Goal: Browse casually: Explore the website without a specific task or goal

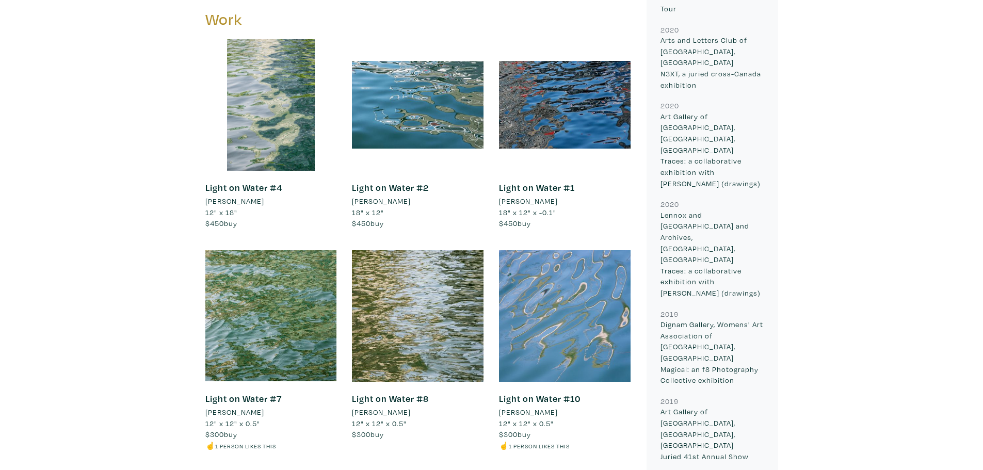
scroll to position [670, 0]
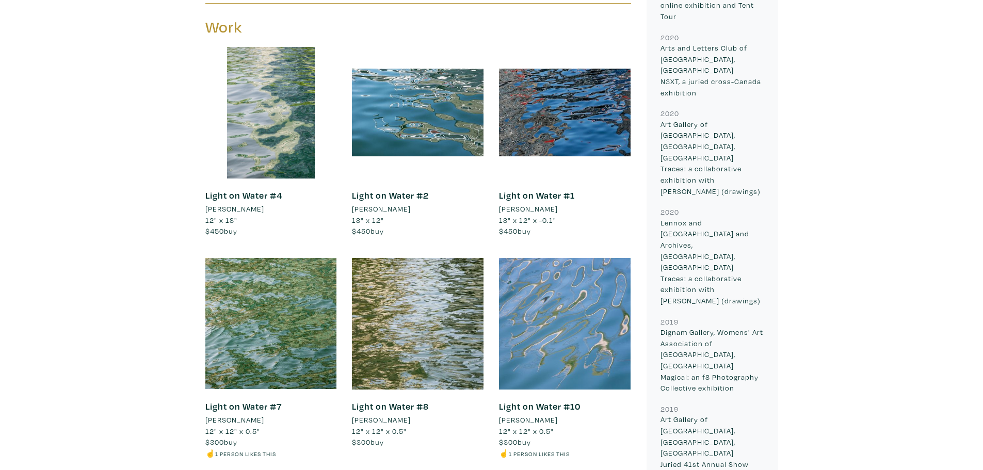
drag, startPoint x: 285, startPoint y: 320, endPoint x: 128, endPoint y: 307, distance: 156.8
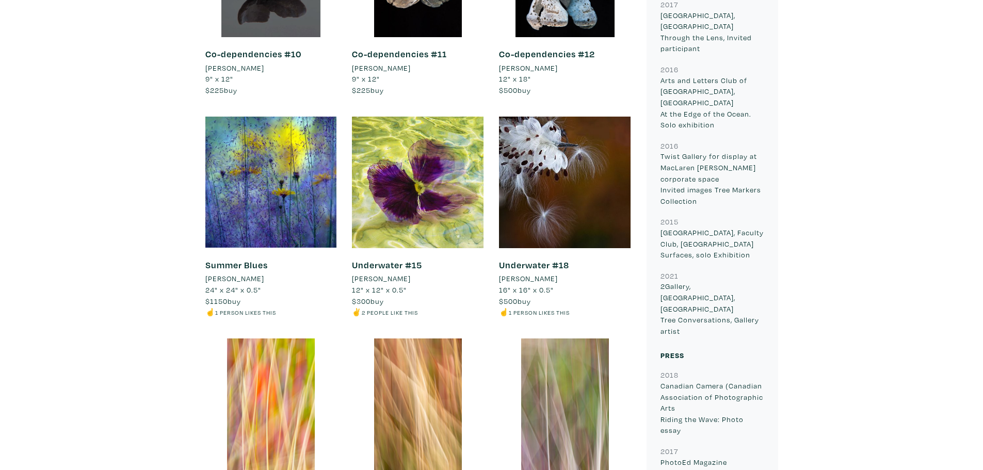
scroll to position [1444, 0]
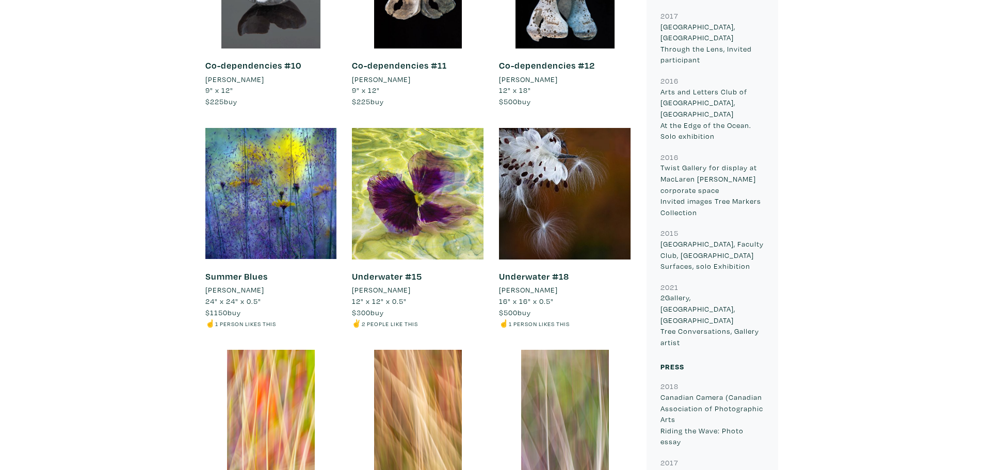
click at [40, 259] on div "Felicity Somerset Artist member since 2021 Scarborough, Ontario I am a fine art…" at bounding box center [491, 11] width 967 height 2355
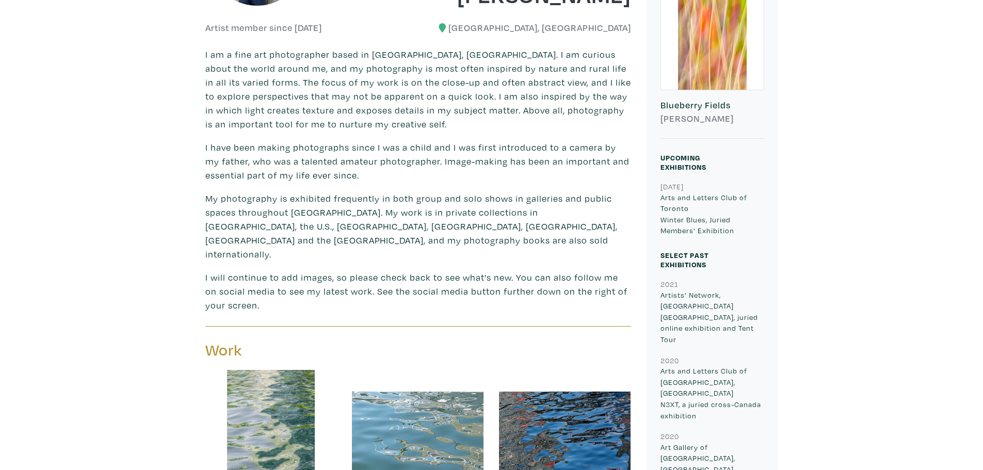
scroll to position [516, 0]
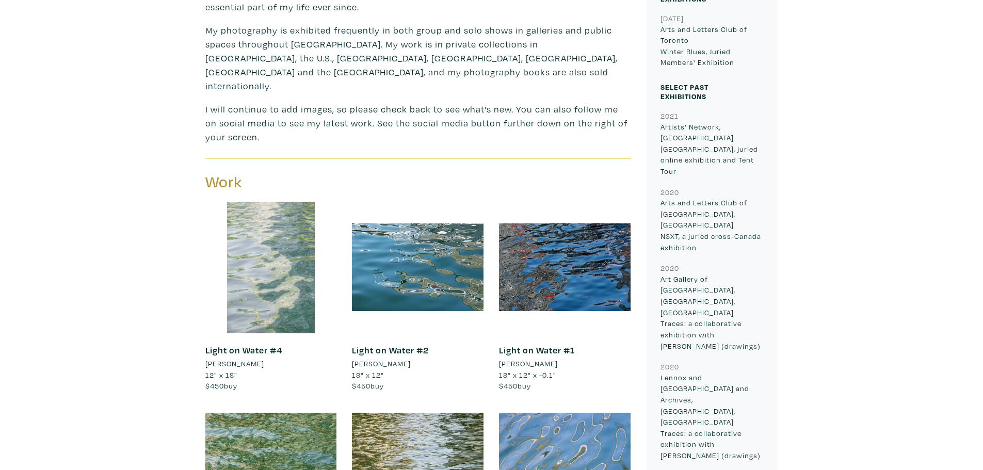
click at [281, 251] on div at bounding box center [271, 268] width 132 height 132
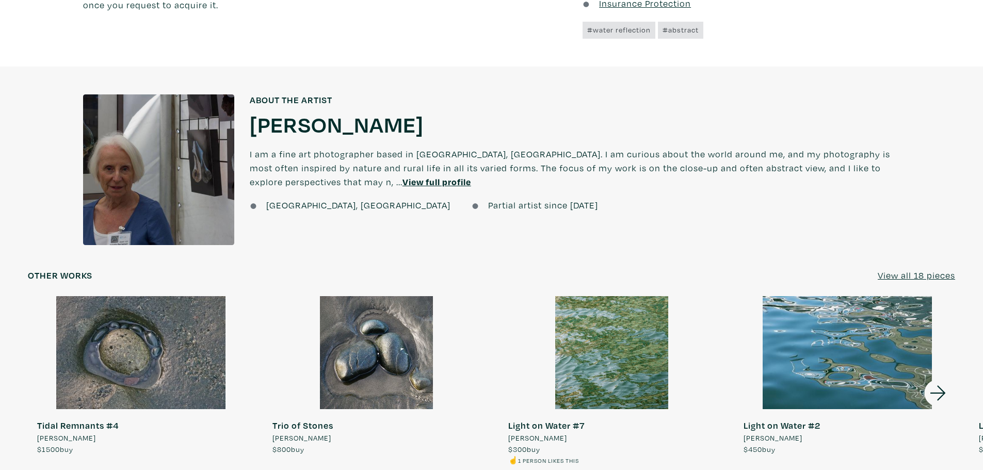
scroll to position [825, 0]
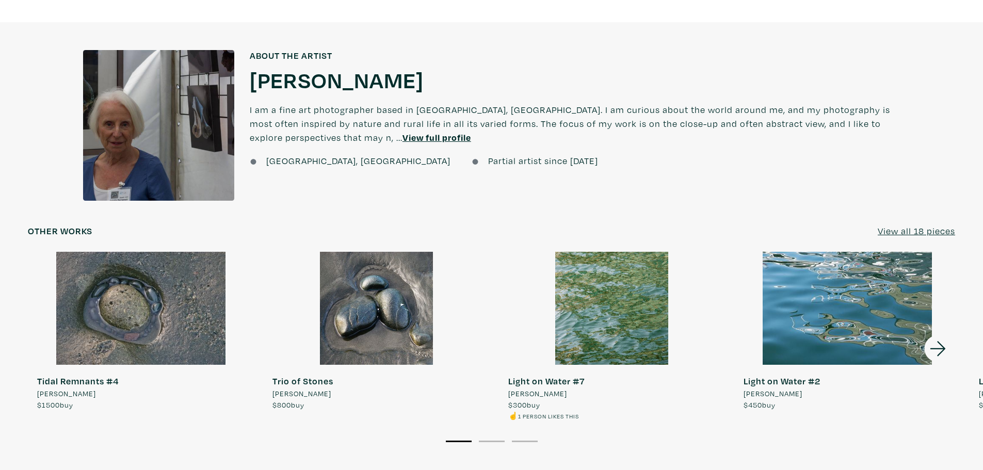
click at [626, 285] on div at bounding box center [612, 308] width 226 height 113
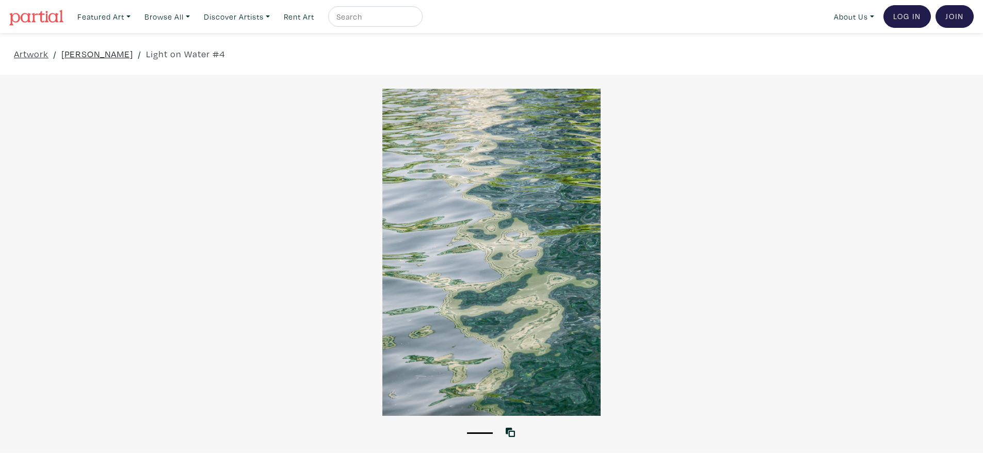
click at [121, 57] on link "[PERSON_NAME]" at bounding box center [97, 54] width 72 height 14
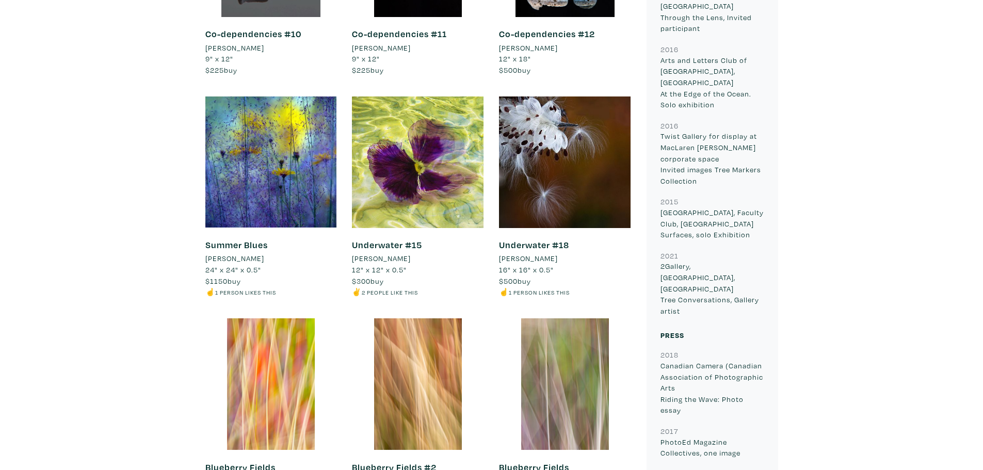
scroll to position [1496, 0]
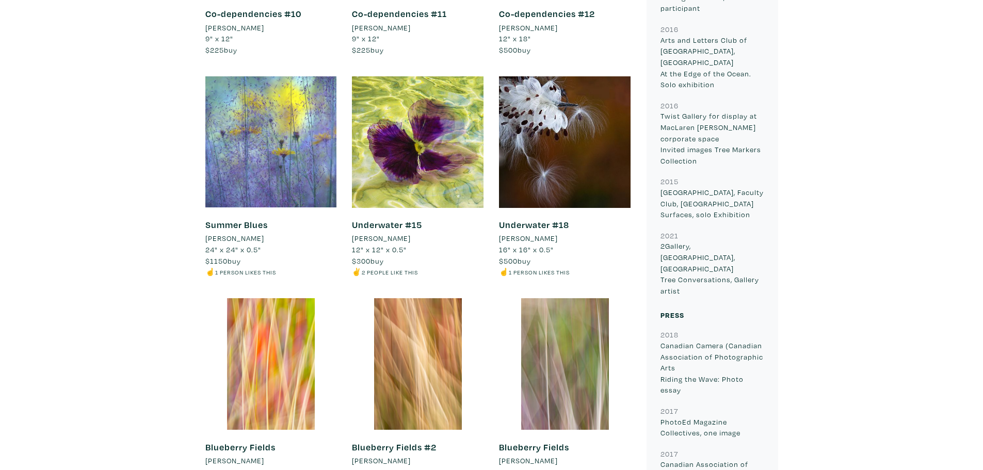
click at [291, 141] on div at bounding box center [271, 142] width 132 height 132
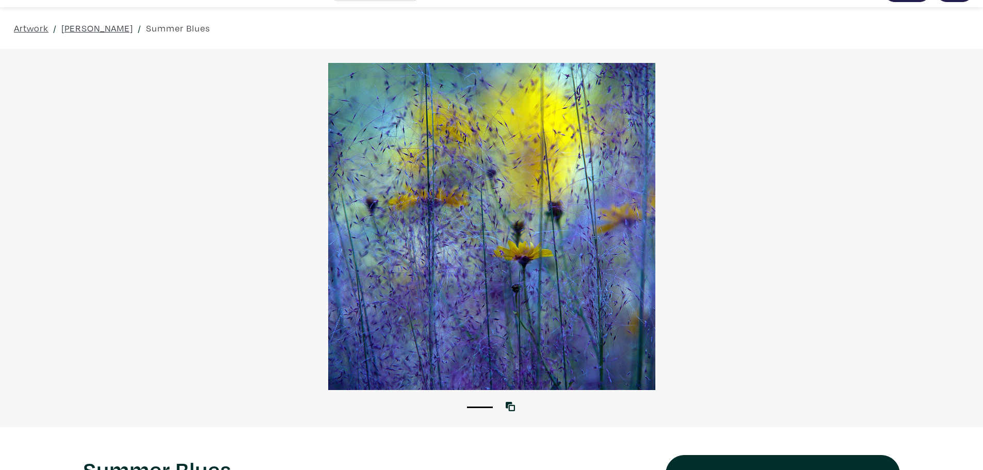
scroll to position [52, 0]
